Goal: Check status: Check status

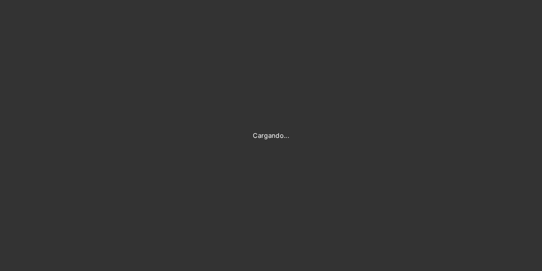
type input "[PERSON_NAME][EMAIL_ADDRESS][DOMAIN_NAME]"
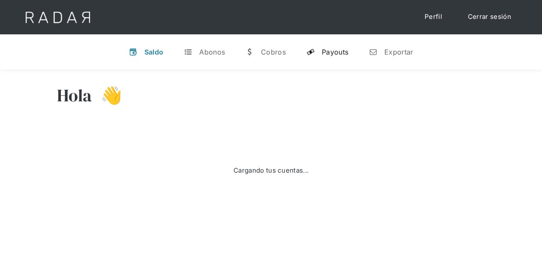
click at [331, 54] on div "Payouts" at bounding box center [335, 52] width 27 height 9
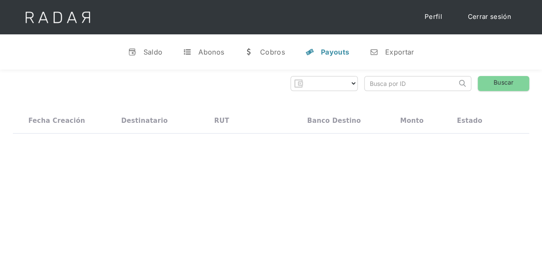
click at [410, 84] on input "search" at bounding box center [411, 83] width 92 height 14
select select "prontopaga"
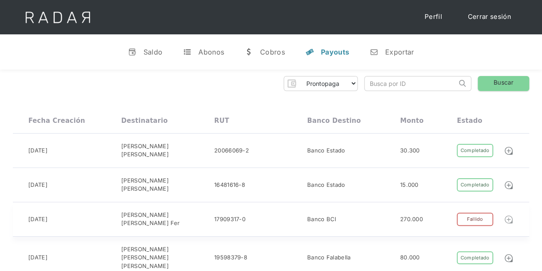
click at [511, 215] on img at bounding box center [508, 218] width 9 height 9
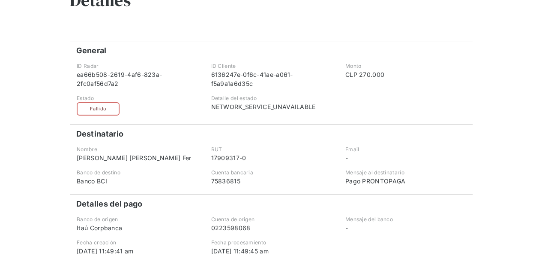
scroll to position [43, 0]
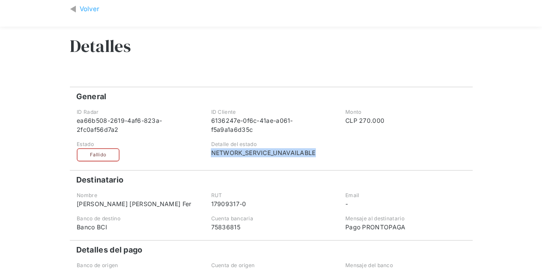
drag, startPoint x: 211, startPoint y: 151, endPoint x: 330, endPoint y: 151, distance: 119.2
click at [330, 151] on div "Detalle del estado NETWORK_SERVICE_UNAVAILABLE" at bounding box center [271, 150] width 133 height 21
copy div "NETWORK_SERVICE_UNAVAILABLE"
click at [87, 9] on div "Volver" at bounding box center [90, 9] width 20 height 10
